Goal: Task Accomplishment & Management: Complete application form

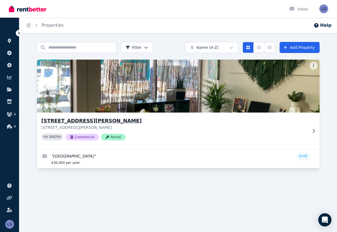
click at [57, 92] on img at bounding box center [178, 86] width 297 height 56
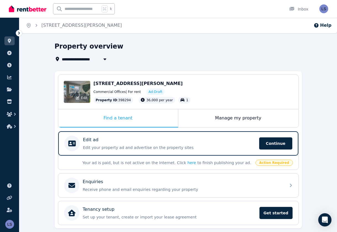
click at [82, 92] on div "Edit" at bounding box center [77, 92] width 27 height 22
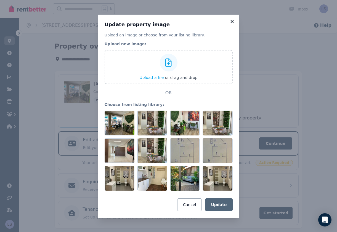
click at [233, 20] on icon at bounding box center [232, 21] width 3 height 3
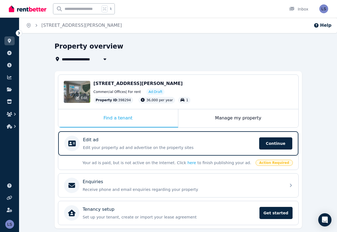
click at [74, 93] on div "Edit" at bounding box center [77, 92] width 27 height 22
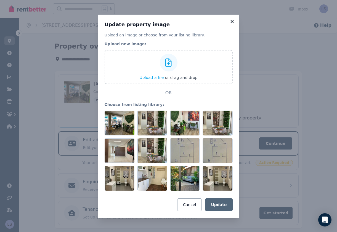
click at [232, 20] on icon at bounding box center [232, 21] width 6 height 5
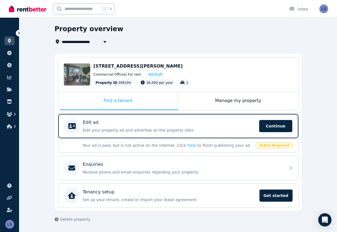
scroll to position [17, 0]
click at [108, 67] on span "[STREET_ADDRESS][PERSON_NAME]" at bounding box center [138, 66] width 89 height 5
click at [105, 74] on span "Commercial Offices | For rent" at bounding box center [117, 74] width 47 height 4
click at [65, 70] on div "Edit" at bounding box center [77, 75] width 27 height 22
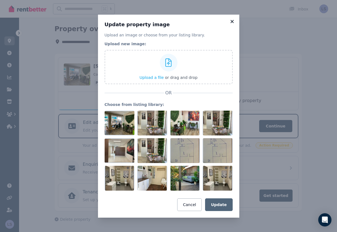
click at [232, 21] on icon at bounding box center [232, 21] width 3 height 3
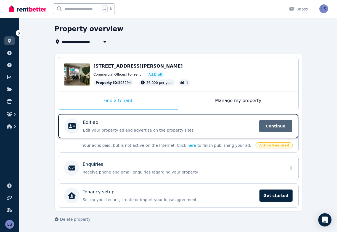
click at [271, 126] on span "Continue" at bounding box center [275, 126] width 33 height 12
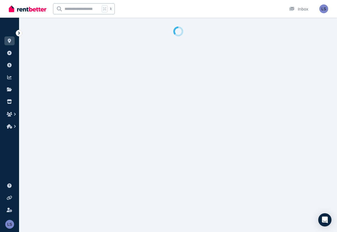
select select "***"
select select "**********"
select select "*********"
select select "**********"
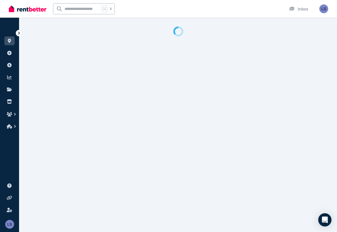
select select "**********"
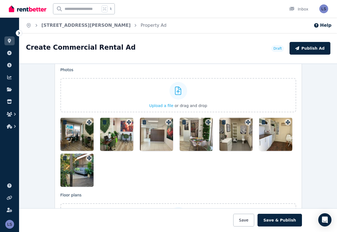
scroll to position [708, 0]
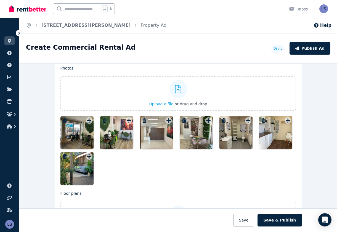
click at [74, 126] on div at bounding box center [76, 132] width 33 height 33
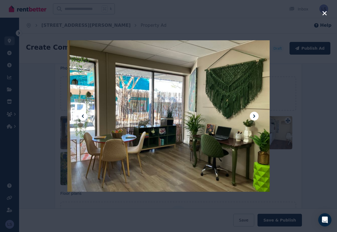
click at [255, 115] on icon at bounding box center [254, 116] width 2 height 3
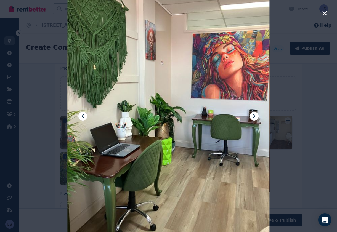
click at [255, 115] on icon at bounding box center [254, 116] width 2 height 3
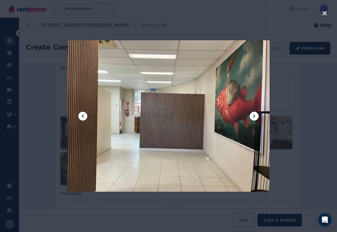
click at [255, 115] on icon at bounding box center [254, 116] width 2 height 3
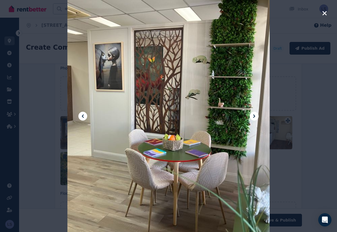
click at [255, 115] on icon at bounding box center [254, 116] width 2 height 3
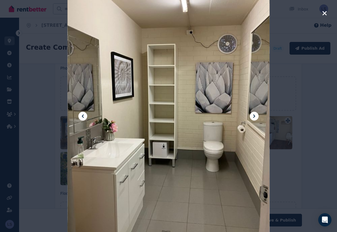
click at [255, 115] on icon at bounding box center [254, 116] width 2 height 3
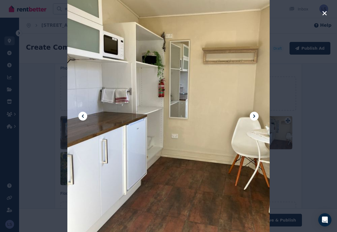
click at [255, 115] on icon at bounding box center [254, 116] width 2 height 3
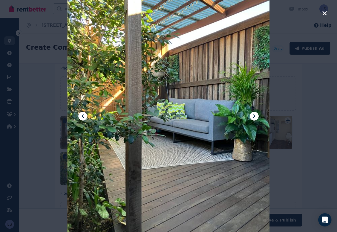
click at [255, 115] on icon at bounding box center [254, 116] width 2 height 3
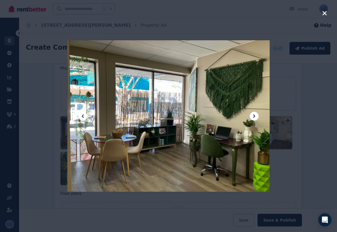
click at [325, 12] on icon "button" at bounding box center [324, 13] width 5 height 7
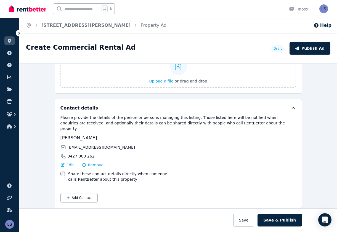
scroll to position [856, 0]
click at [313, 49] on button "Publish Ad" at bounding box center [310, 48] width 41 height 13
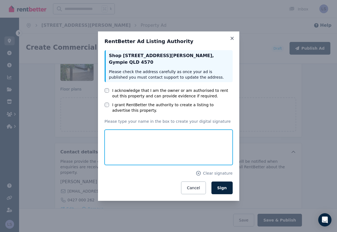
click at [120, 143] on input "text" at bounding box center [169, 147] width 128 height 35
type input "**********"
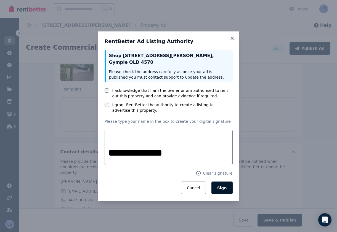
drag, startPoint x: 120, startPoint y: 143, endPoint x: 223, endPoint y: 187, distance: 112.0
click at [223, 187] on span "Sign" at bounding box center [222, 188] width 10 height 4
